Goal: Check status: Check status

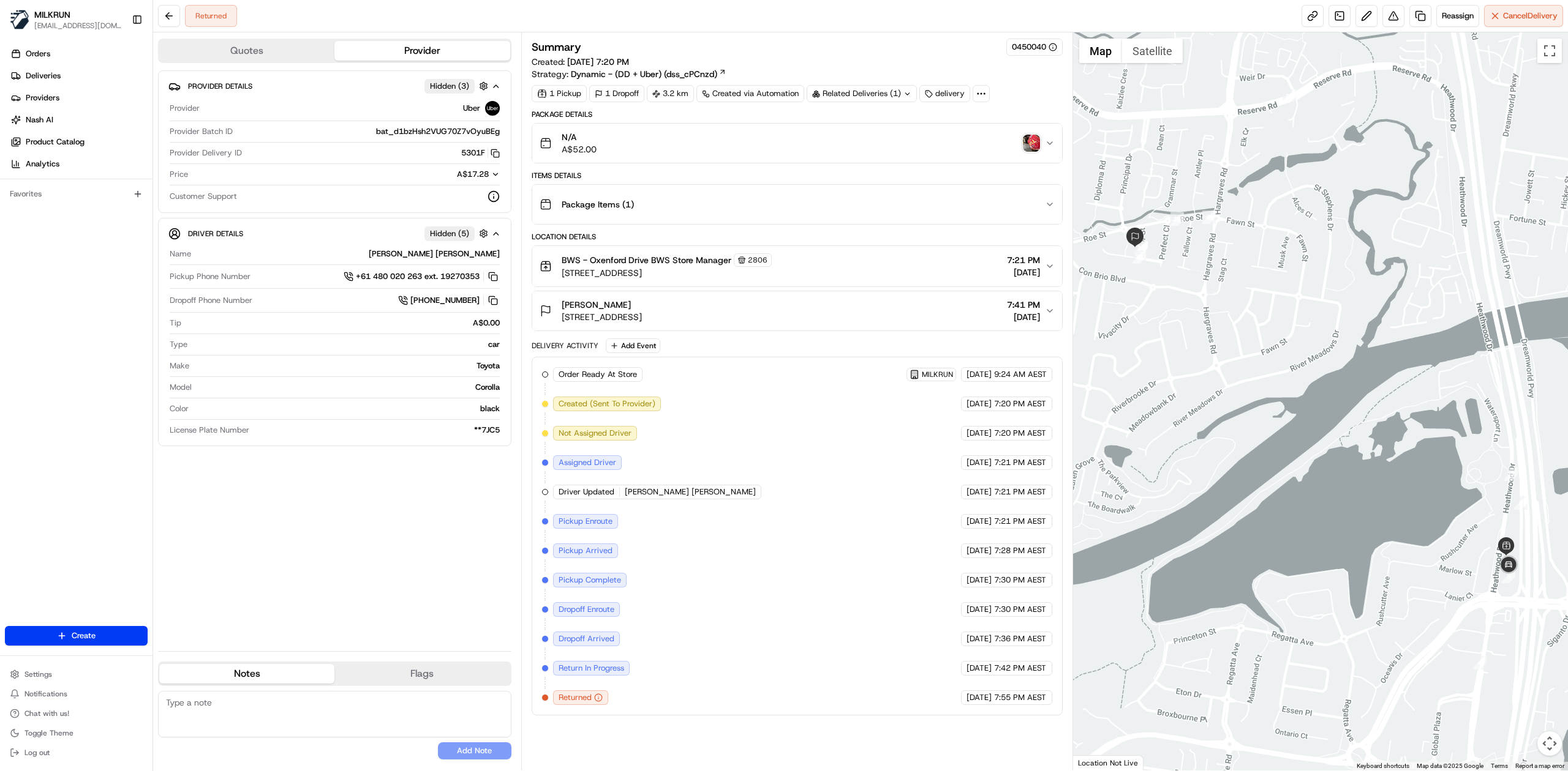
click at [1000, 143] on div "N/A A$52.00" at bounding box center [792, 144] width 505 height 24
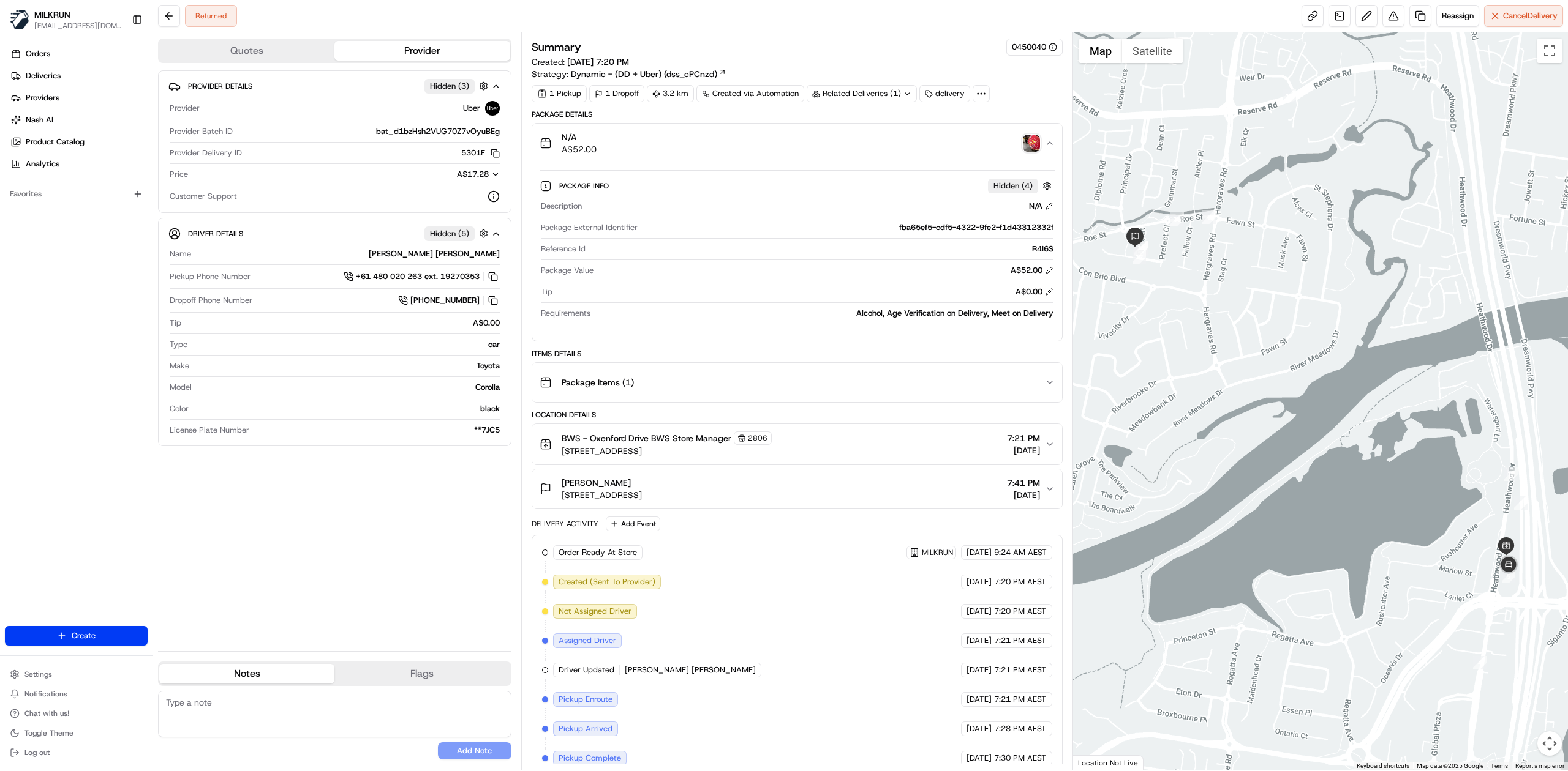
click at [1035, 145] on img "button" at bounding box center [1031, 143] width 17 height 17
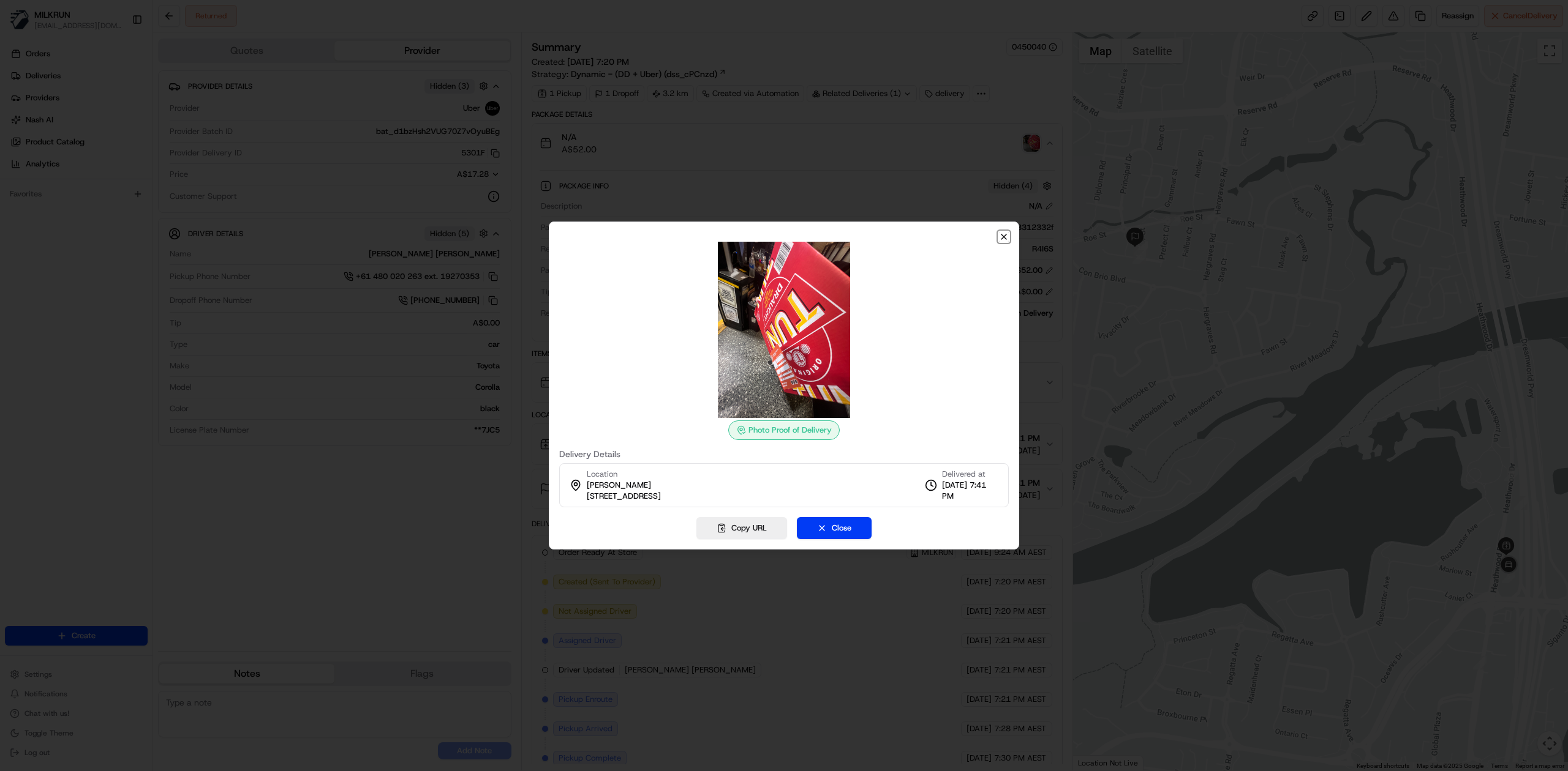
click at [1005, 240] on icon "button" at bounding box center [1003, 236] width 10 height 10
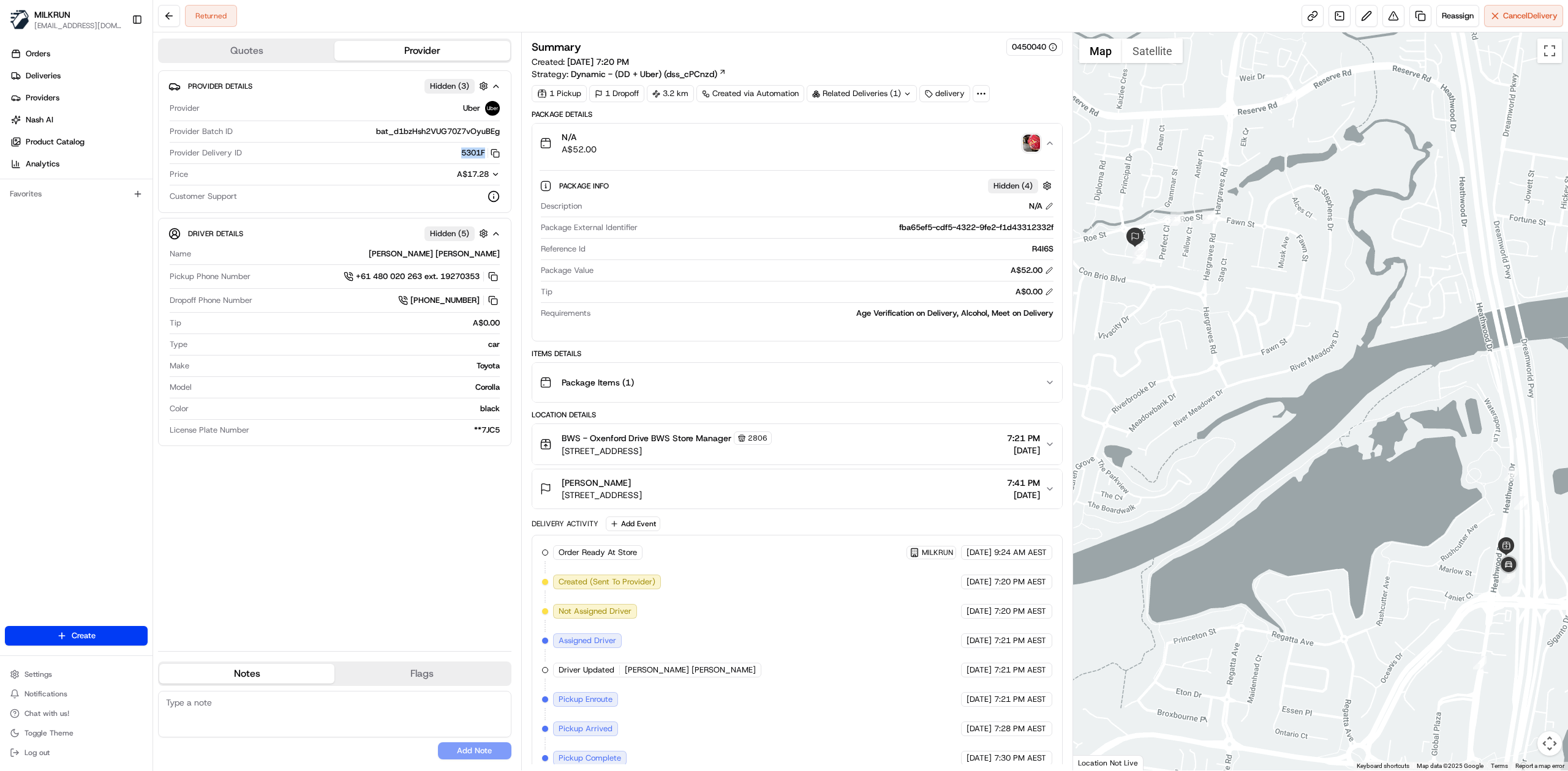
drag, startPoint x: 455, startPoint y: 154, endPoint x: 483, endPoint y: 154, distance: 28.0
click at [483, 154] on div "5301F Copy del_7sDkbucAR46JcP45txUwHw 5301F" at bounding box center [373, 153] width 253 height 11
copy button "5301F"
drag, startPoint x: 610, startPoint y: 486, endPoint x: 556, endPoint y: 490, distance: 54.1
click at [556, 490] on div "luke [GEOGRAPHIC_DATA][STREET_ADDRESS][GEOGRAPHIC_DATA]" at bounding box center [590, 489] width 102 height 24
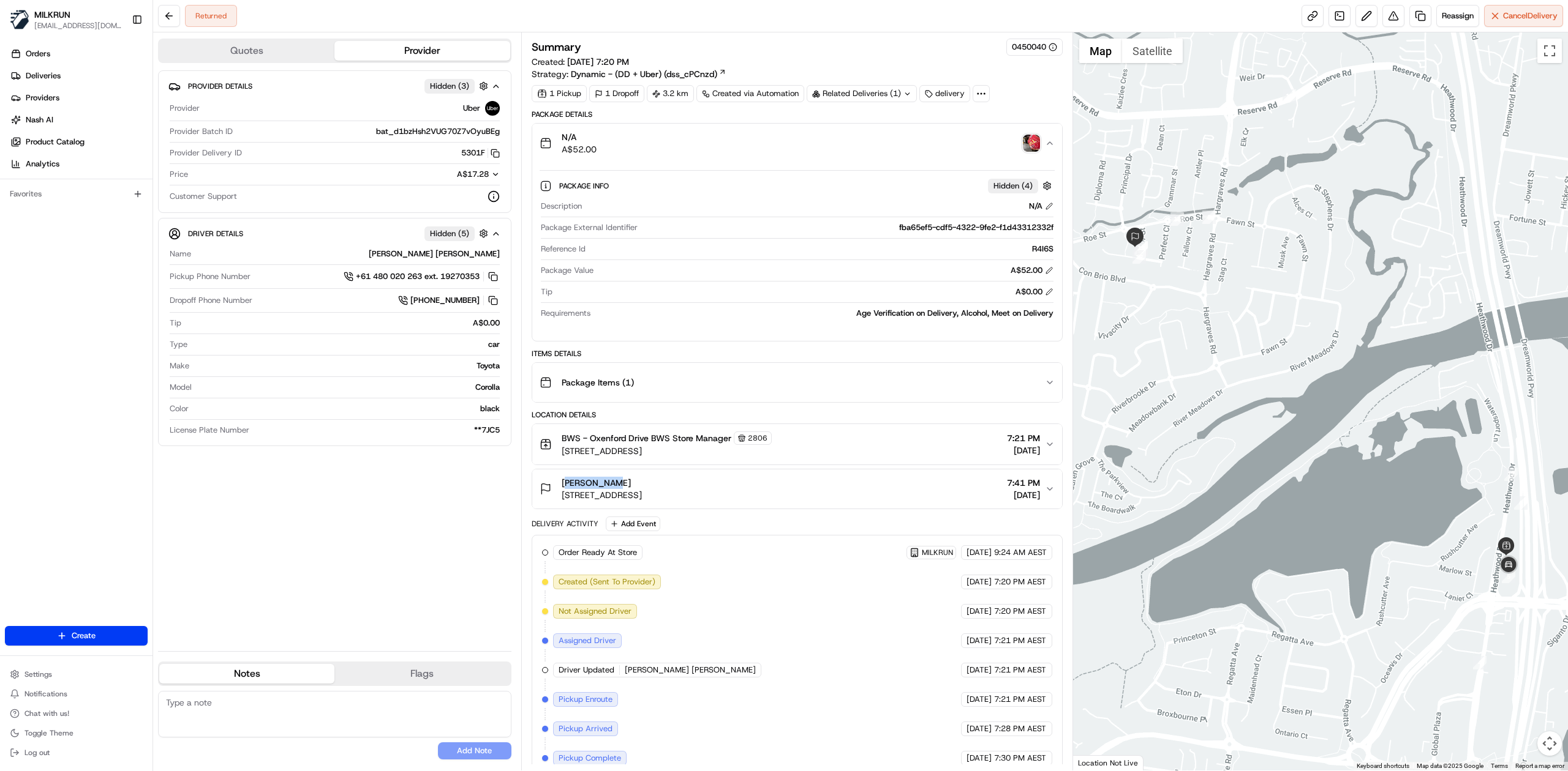
copy span "[PERSON_NAME]"
drag, startPoint x: 1556, startPoint y: 57, endPoint x: 1149, endPoint y: 230, distance: 442.2
click at [1556, 57] on button "Toggle fullscreen view" at bounding box center [1549, 51] width 24 height 24
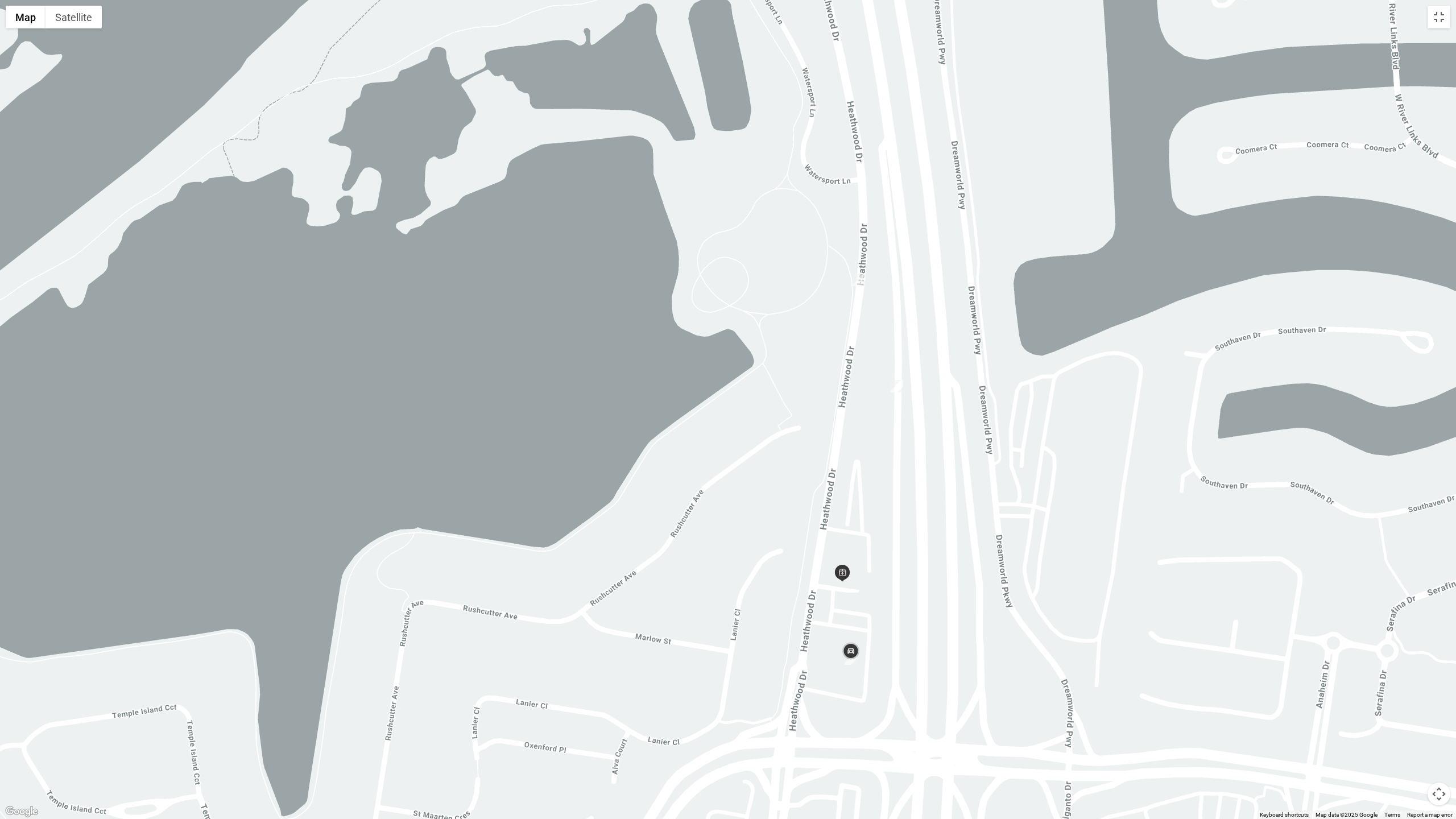
drag, startPoint x: 939, startPoint y: 523, endPoint x: 887, endPoint y: 318, distance: 211.5
click at [887, 318] on div at bounding box center [728, 409] width 1456 height 819
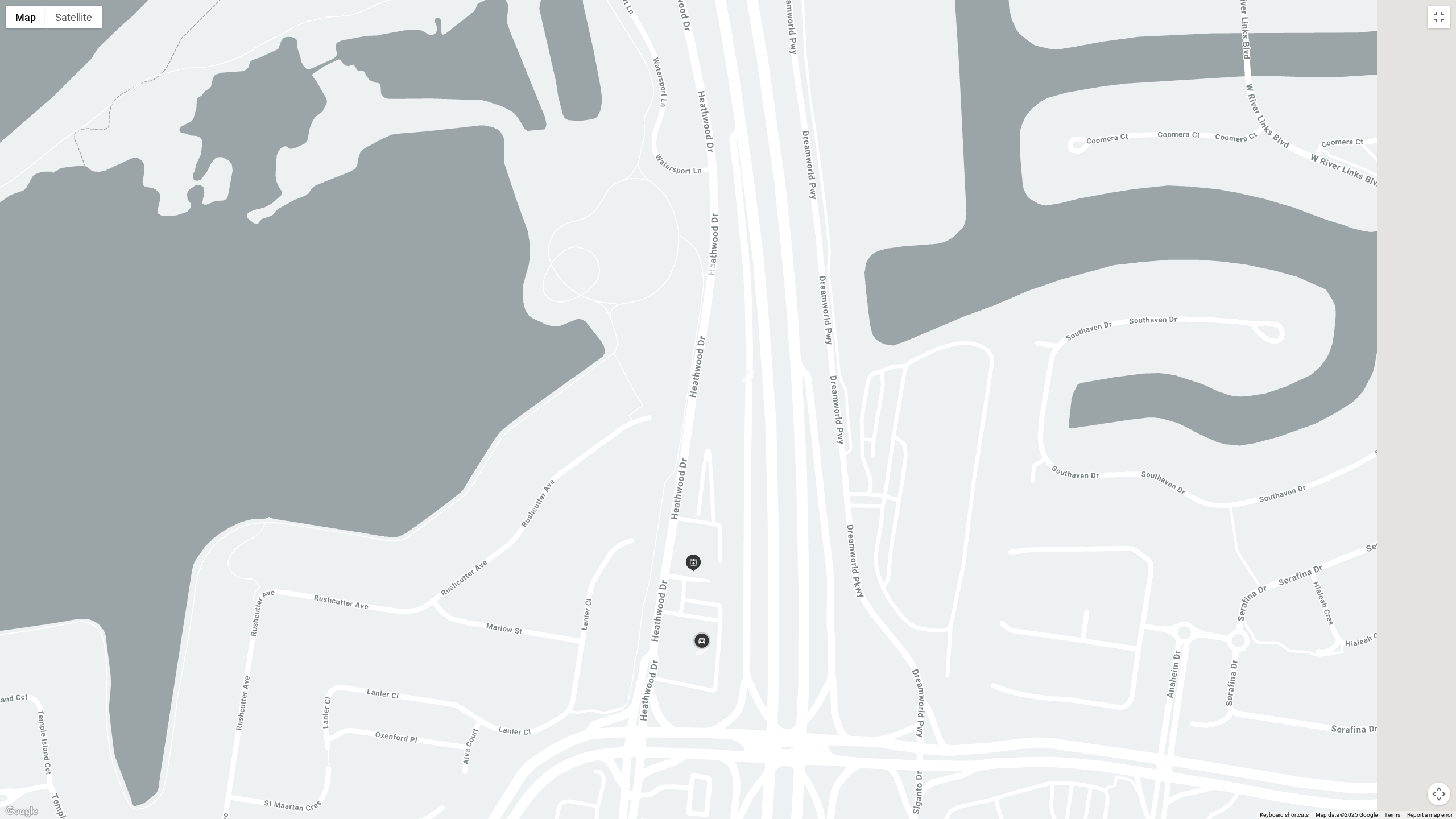
drag, startPoint x: 1051, startPoint y: 401, endPoint x: 901, endPoint y: 392, distance: 150.3
click at [901, 392] on div at bounding box center [728, 409] width 1456 height 819
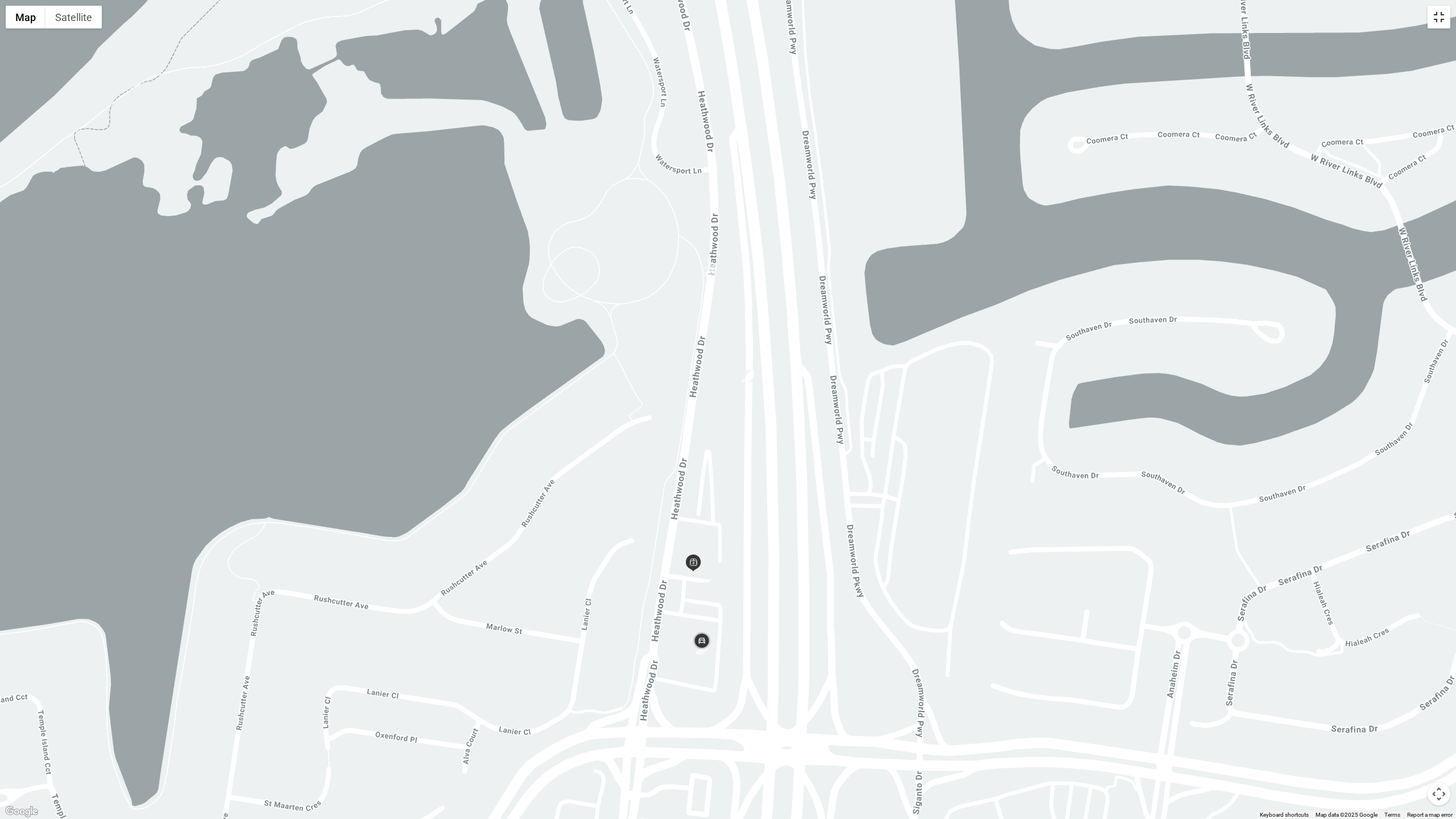
click at [1430, 19] on button "Toggle fullscreen view" at bounding box center [1439, 17] width 23 height 23
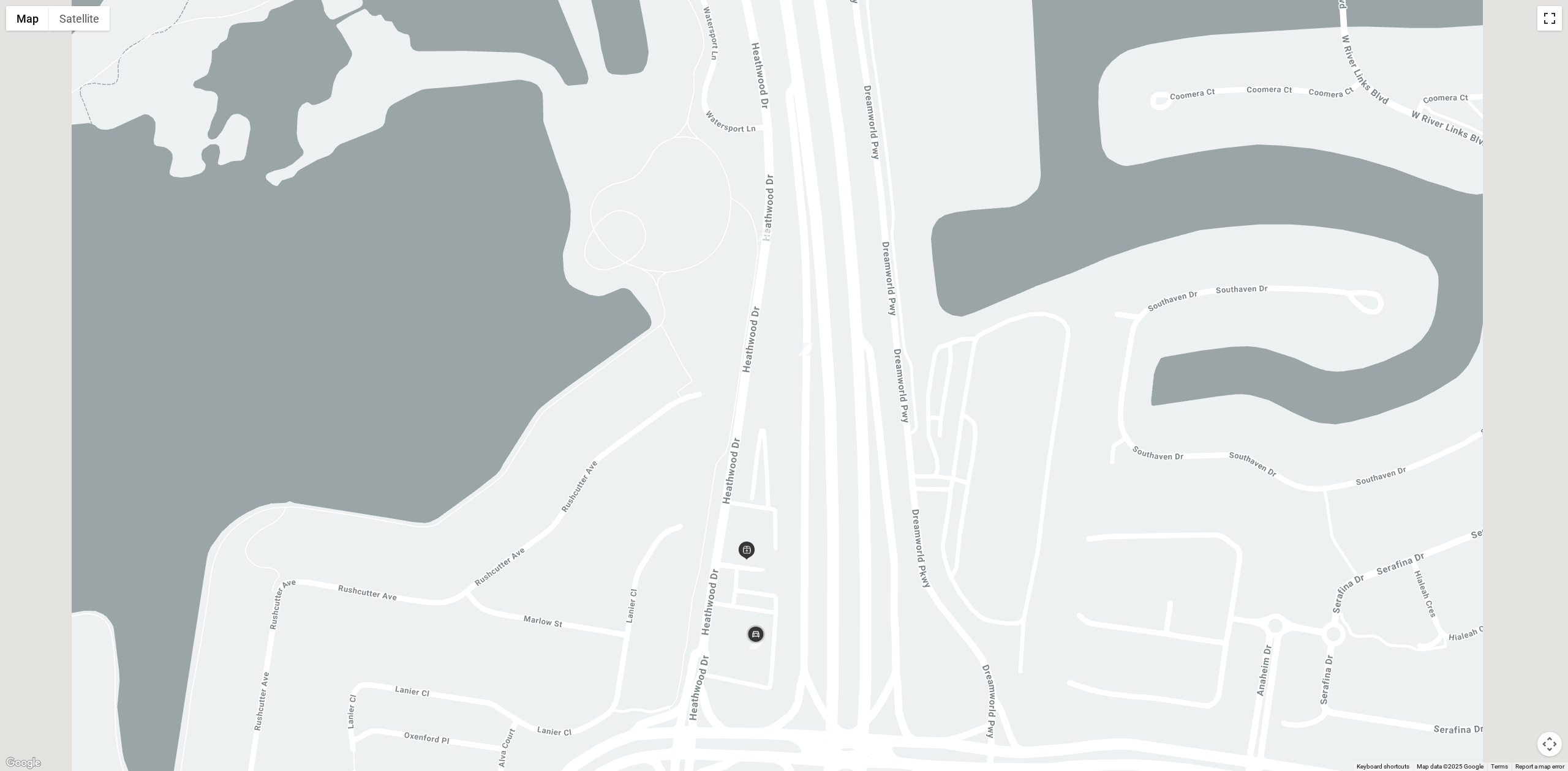
scroll to position [138, 0]
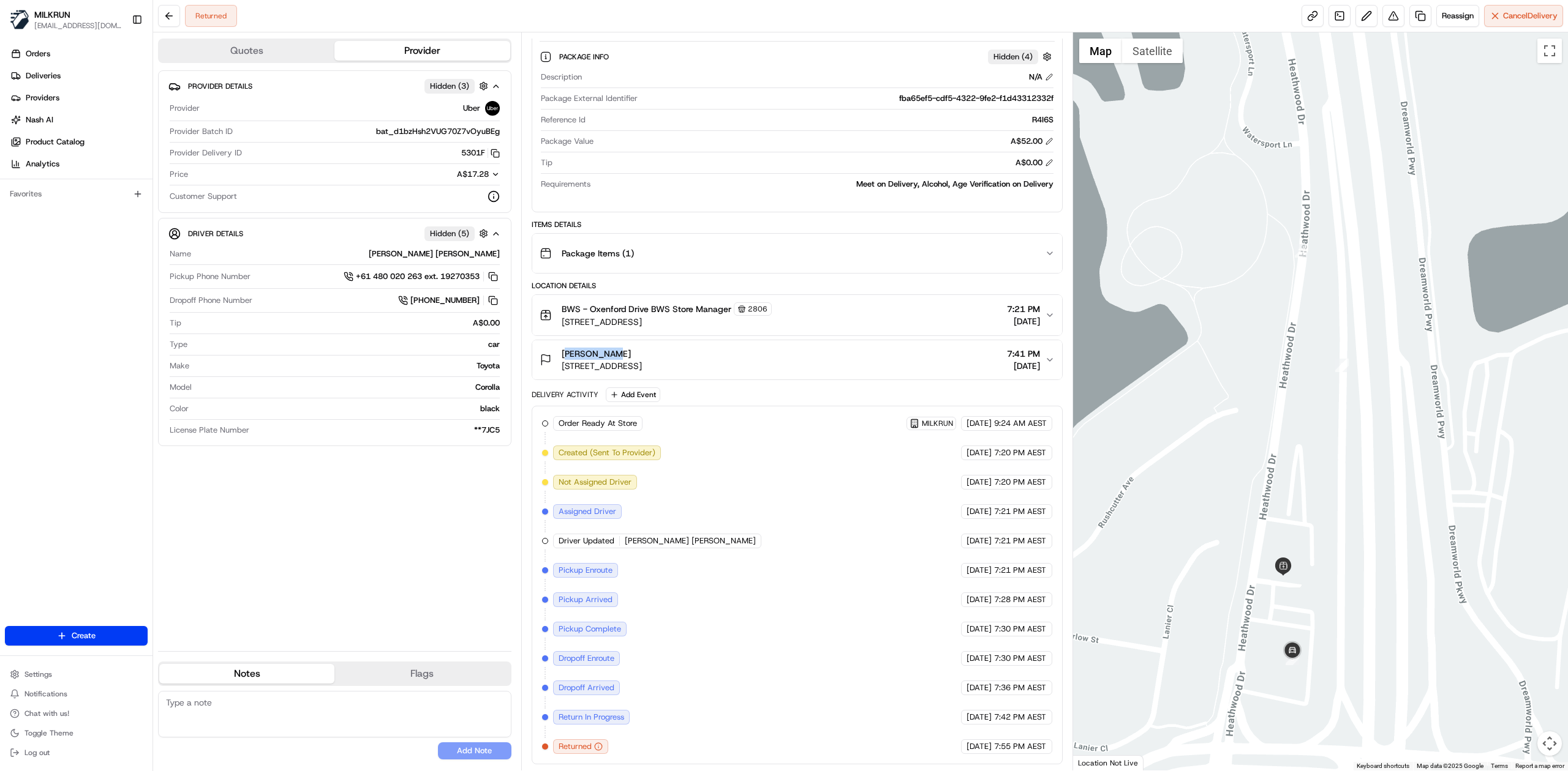
click at [463, 228] on div "Hidden ( 5 )" at bounding box center [449, 234] width 50 height 15
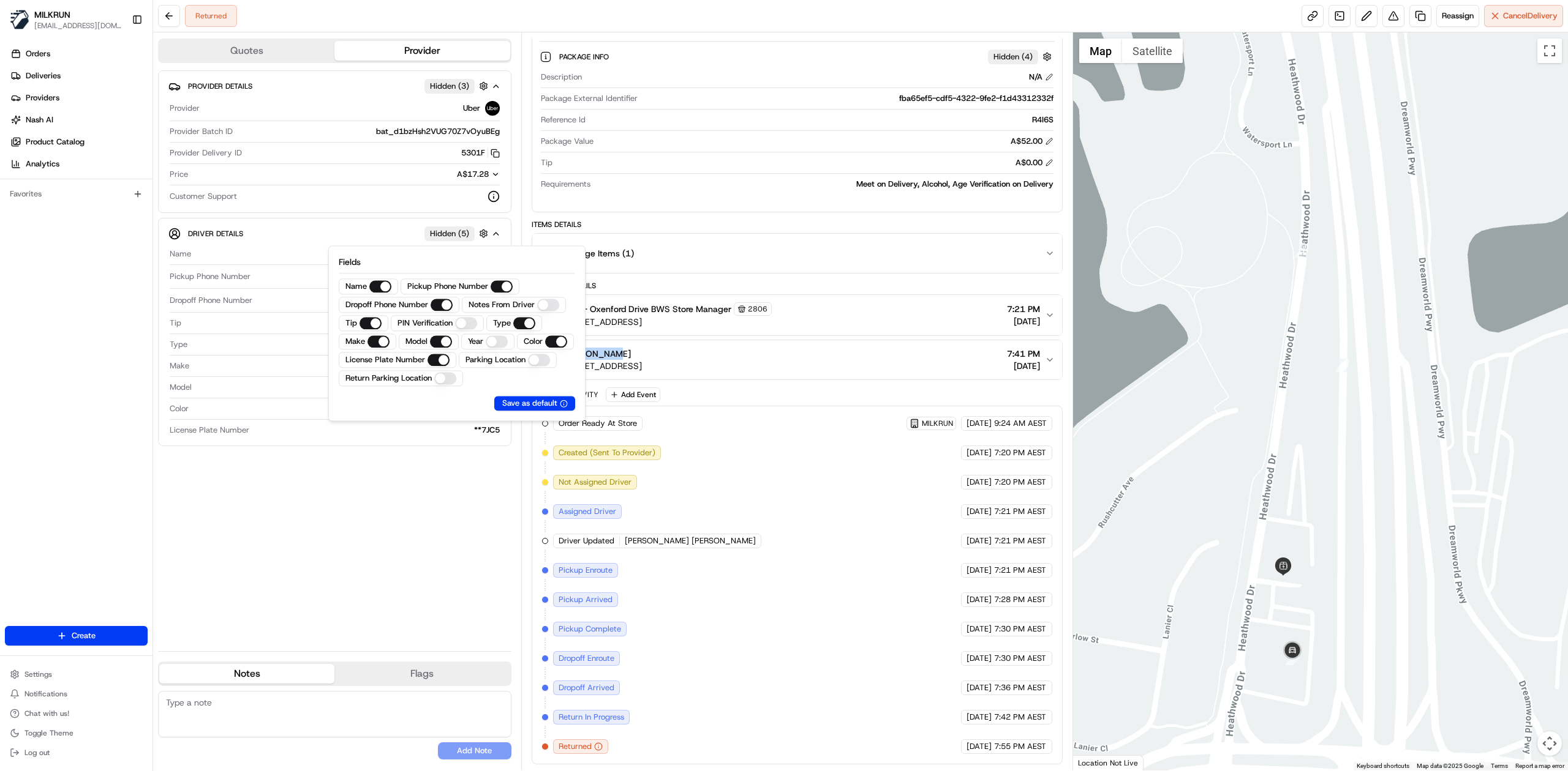
click at [543, 306] on Driver "Notes From Driver" at bounding box center [548, 304] width 22 height 12
click at [364, 535] on div "Provider Details Hidden ( 3 ) Provider Uber Provider Batch ID bat_d1bzHsh2VUG70…" at bounding box center [334, 355] width 354 height 571
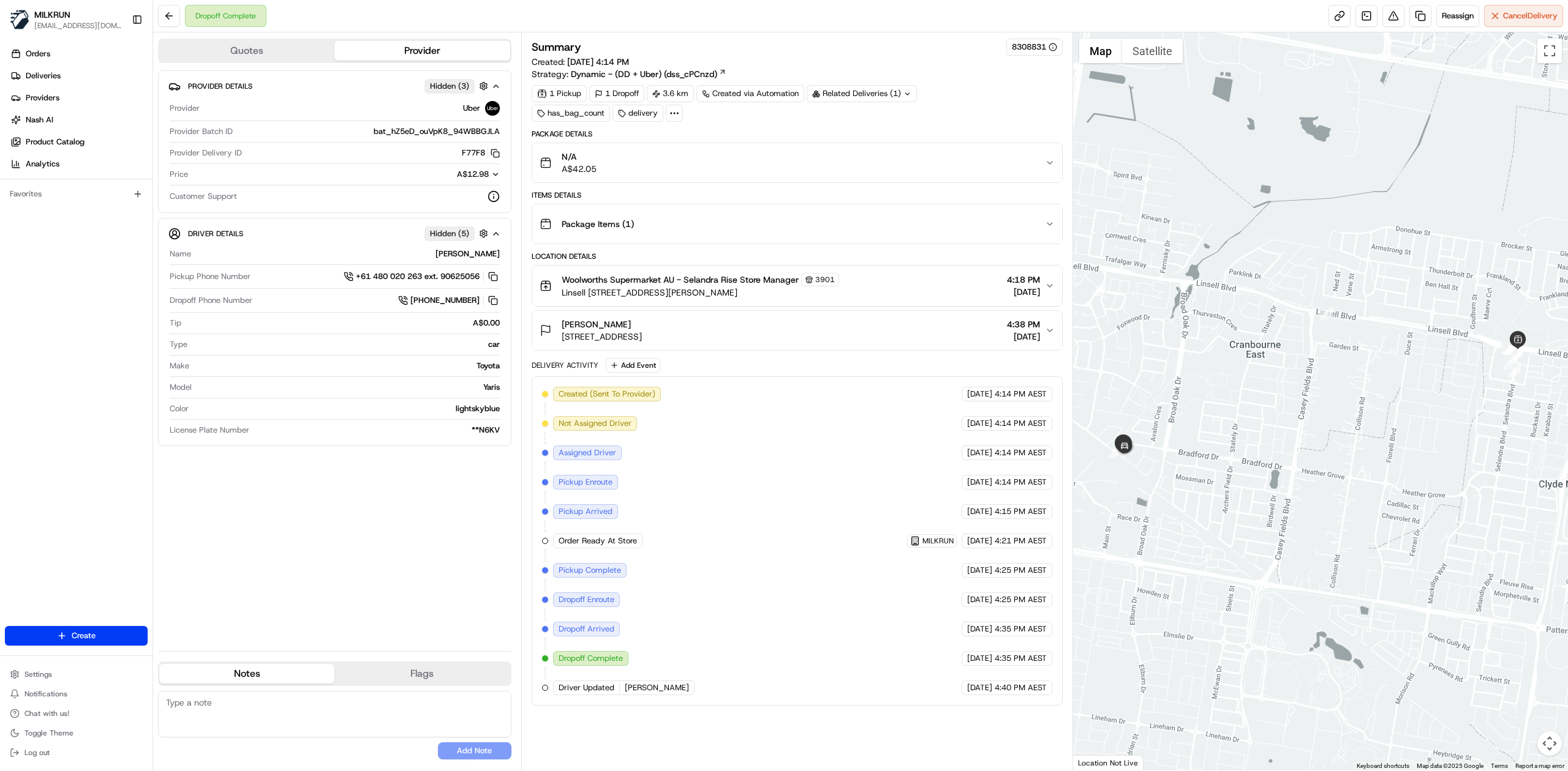
click at [950, 162] on div "N/A A$42.05" at bounding box center [792, 163] width 505 height 24
